Goal: Check status: Check status

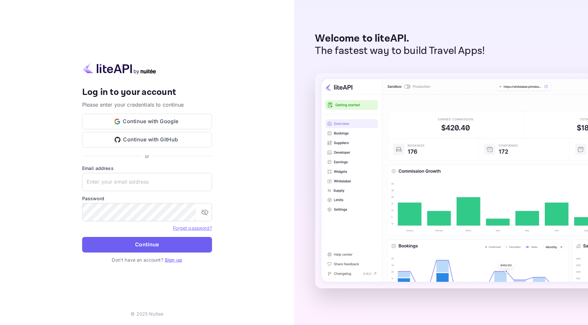
type input "[EMAIL_ADDRESS][DOMAIN_NAME]"
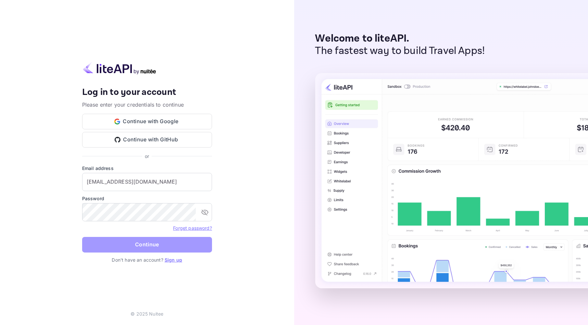
click at [109, 242] on button "Continue" at bounding box center [147, 245] width 130 height 16
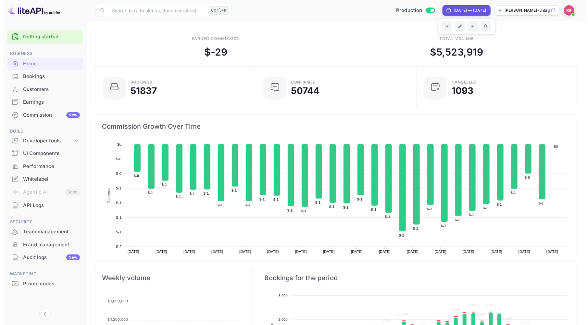
scroll to position [100, 151]
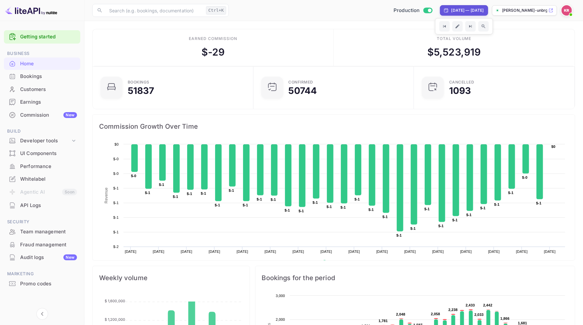
click at [467, 8] on div "[DATE] — [DATE]" at bounding box center [467, 10] width 32 height 6
select select "8"
select select "2025"
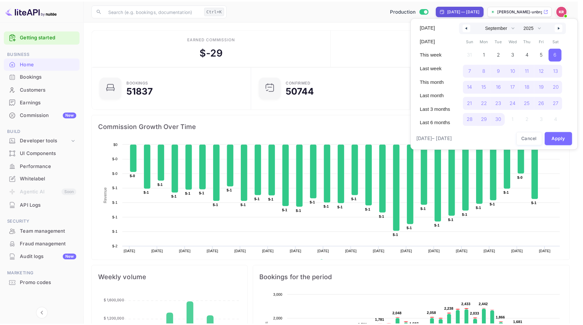
scroll to position [6, 6]
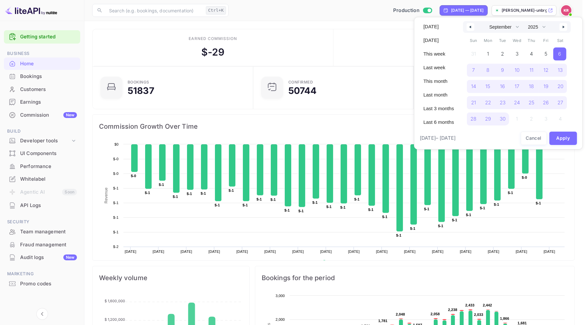
click at [562, 27] on button "button" at bounding box center [564, 27] width 8 height 8
select select "9"
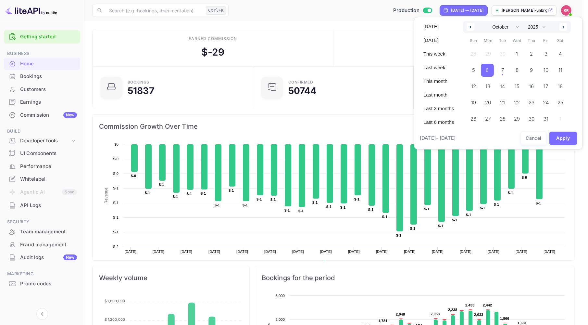
click at [487, 69] on span "6" at bounding box center [487, 70] width 3 height 12
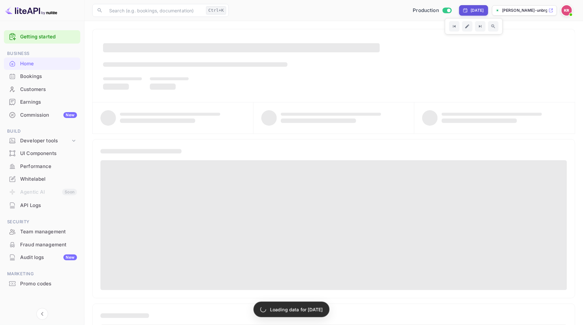
click at [471, 10] on div "[DATE]" at bounding box center [476, 10] width 13 height 6
select select "9"
select select "2025"
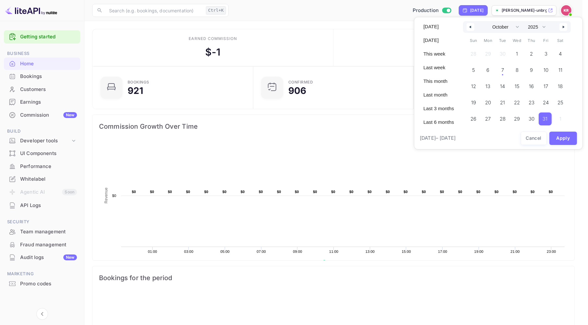
click at [549, 118] on span "31" at bounding box center [545, 118] width 13 height 13
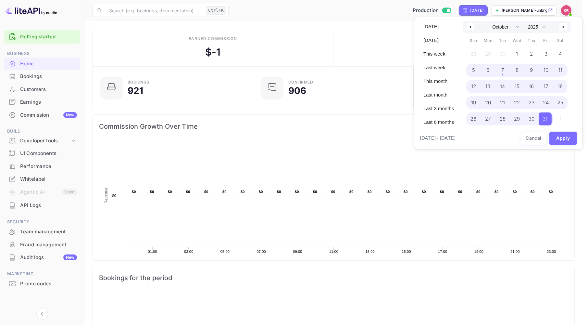
click at [471, 72] on span "5" at bounding box center [474, 70] width 15 height 13
click at [563, 140] on button "Apply" at bounding box center [564, 138] width 28 height 13
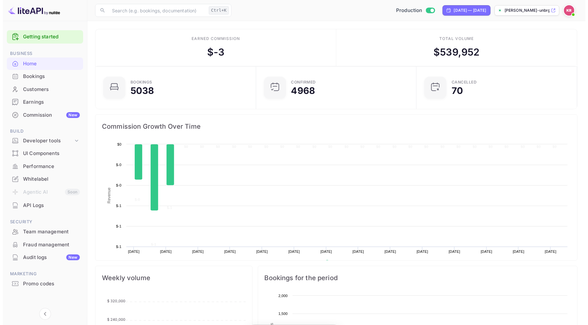
scroll to position [100, 151]
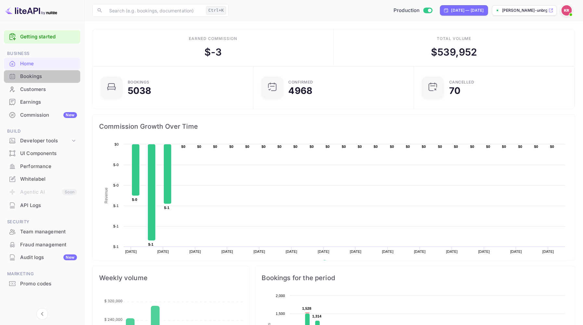
click at [33, 76] on div "Bookings" at bounding box center [48, 76] width 57 height 7
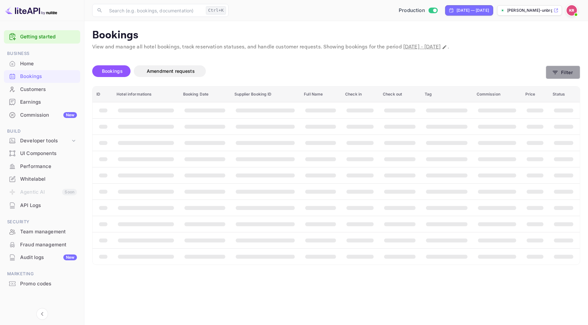
click at [557, 71] on icon "button" at bounding box center [555, 72] width 5 height 3
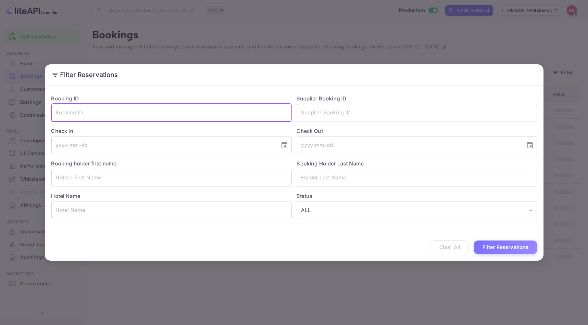
click at [118, 117] on input "text" at bounding box center [171, 113] width 240 height 18
paste input "14FkwaEzc"
type input "14FkwaEzc"
click at [474, 240] on button "Filter Reservations" at bounding box center [505, 247] width 63 height 14
